Goal: Information Seeking & Learning: Learn about a topic

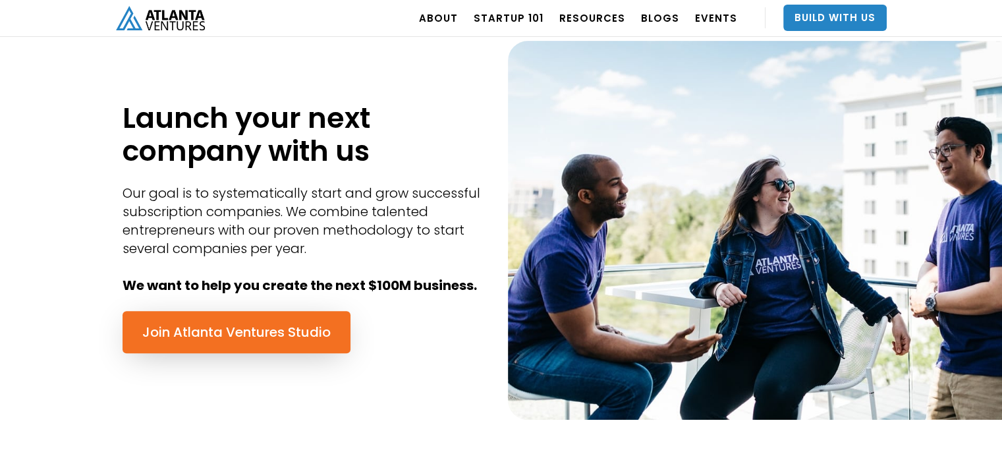
scroll to position [527, 0]
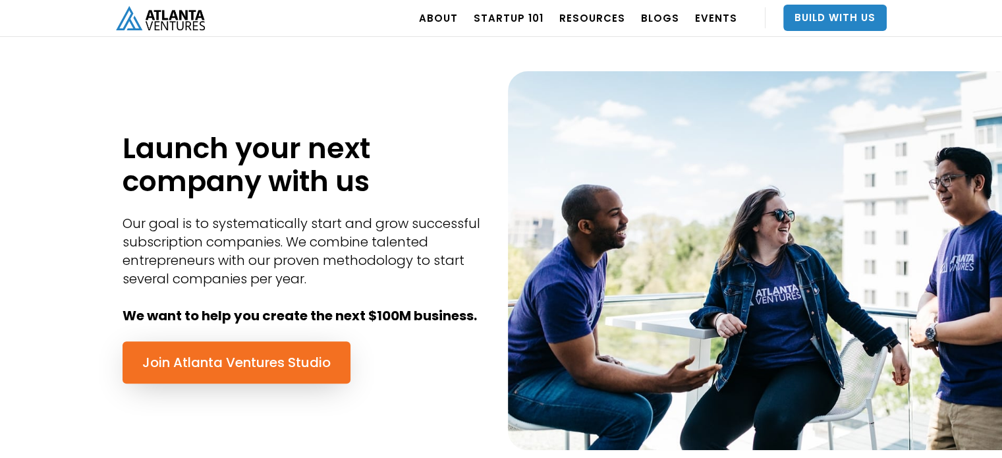
drag, startPoint x: 367, startPoint y: 181, endPoint x: 294, endPoint y: 192, distance: 74.0
click at [294, 192] on h1 "Launch your next company with us" at bounding box center [306, 165] width 366 height 66
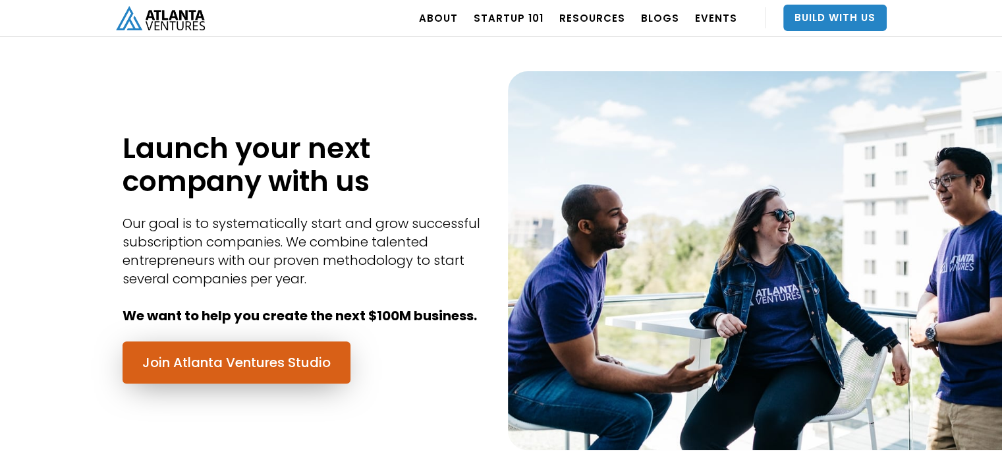
click at [243, 351] on link "Join Atlanta Ventures Studio" at bounding box center [237, 362] width 228 height 42
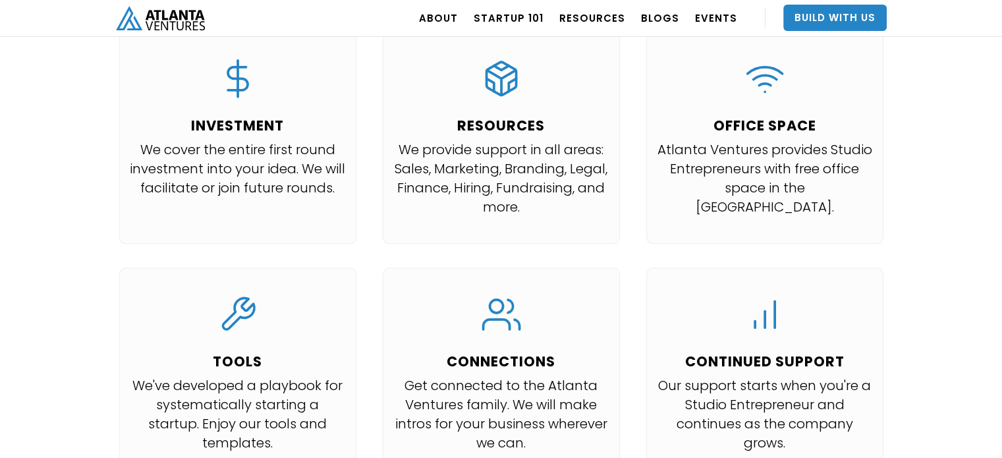
scroll to position [1318, 0]
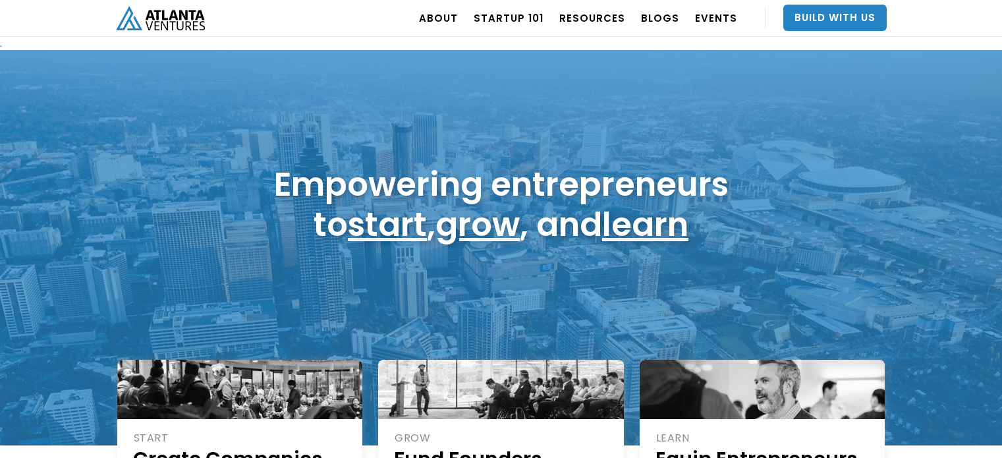
scroll to position [527, 0]
